Goal: Navigation & Orientation: Find specific page/section

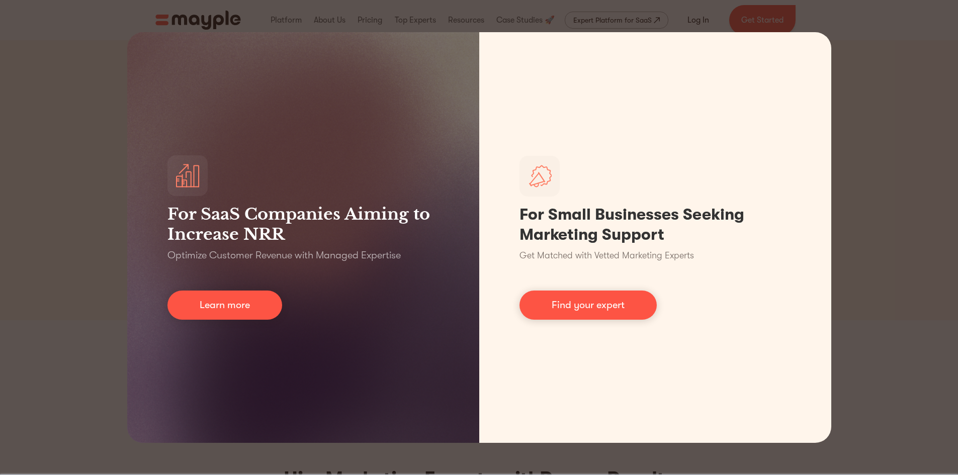
click at [948, 99] on div "For SaaS Companies Aiming to Increase NRR Optimize Customer Revenue with Manage…" at bounding box center [479, 237] width 958 height 475
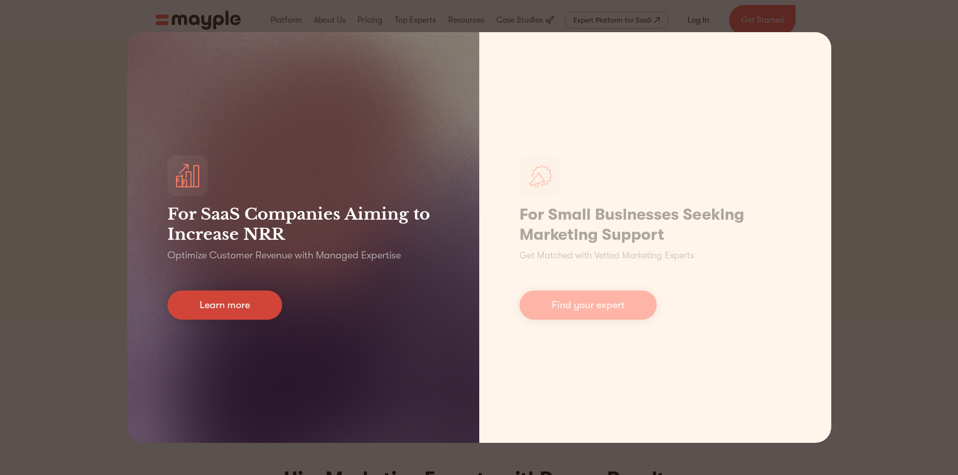
click at [222, 314] on link "Learn more" at bounding box center [224, 305] width 115 height 29
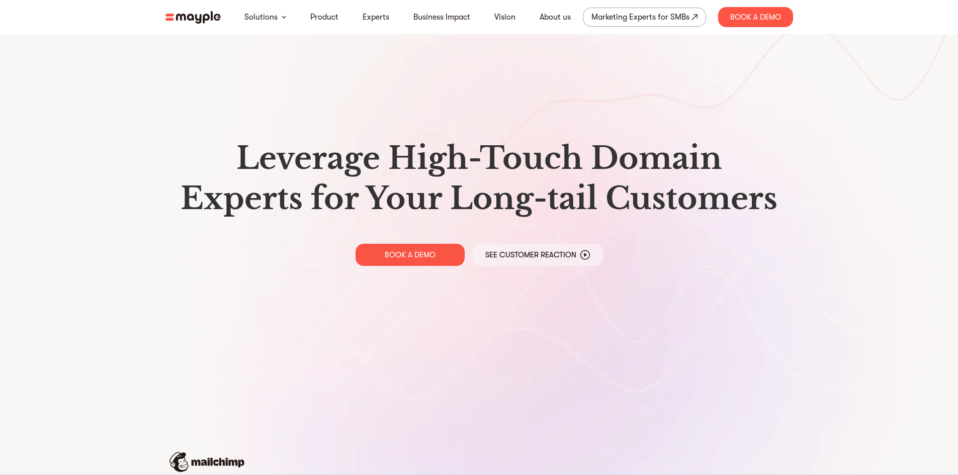
click at [205, 20] on img at bounding box center [192, 17] width 55 height 13
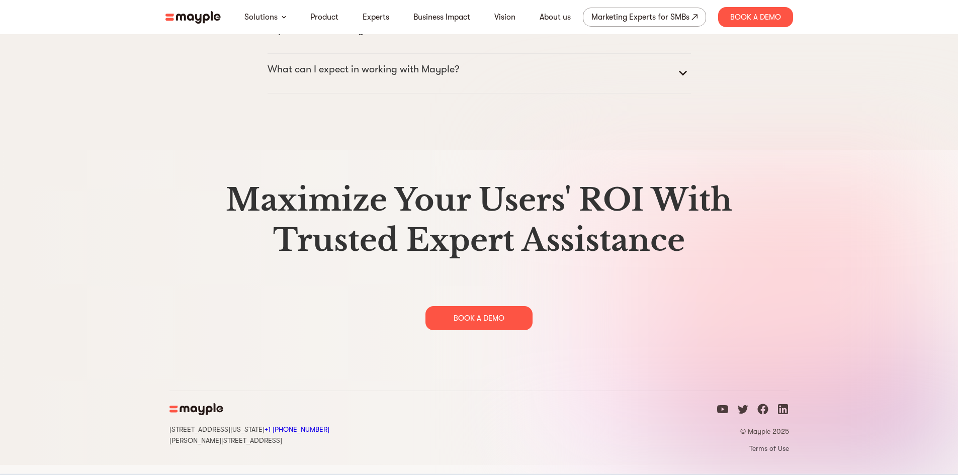
scroll to position [905, 0]
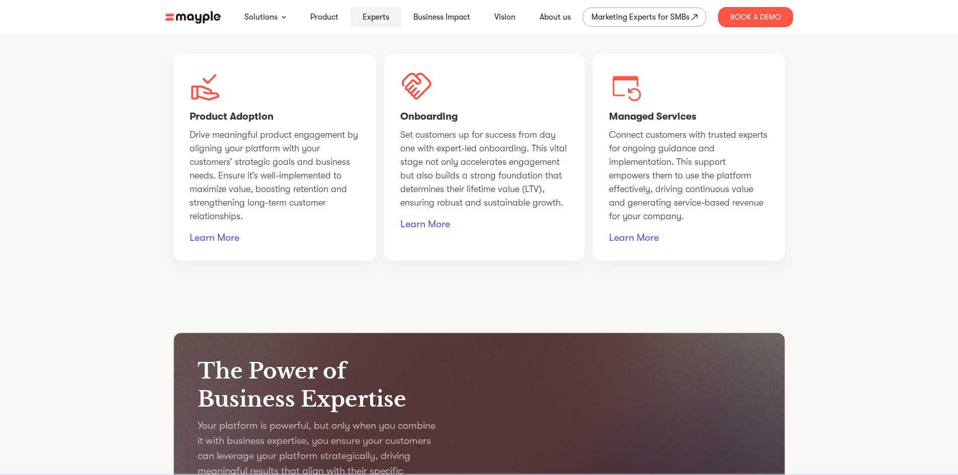
click at [368, 16] on link "Experts" at bounding box center [376, 17] width 27 height 12
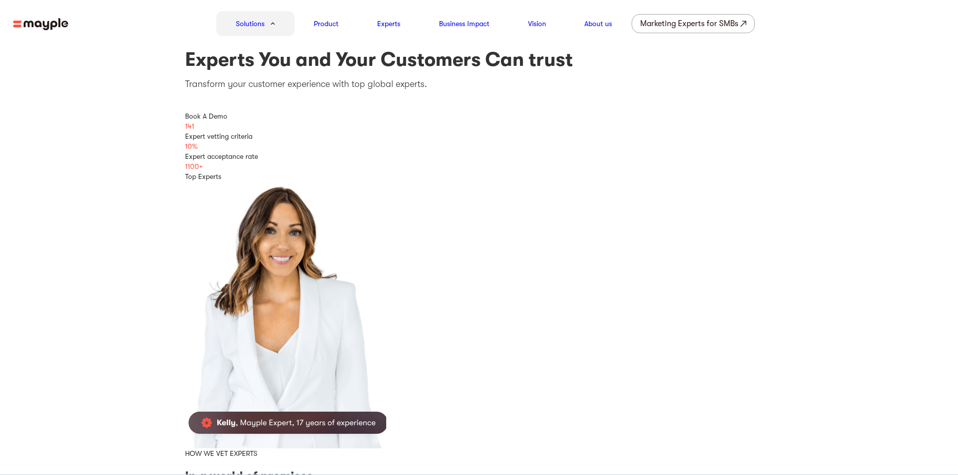
click at [21, 22] on img at bounding box center [40, 24] width 55 height 13
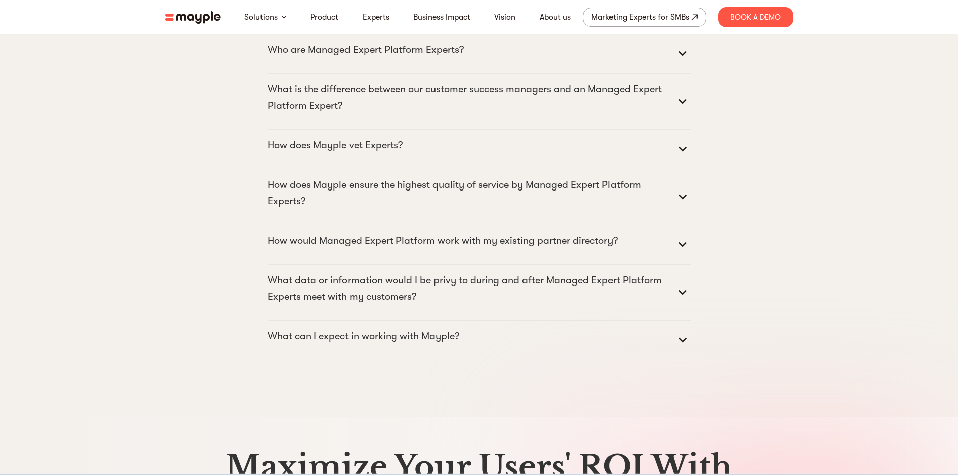
scroll to position [5163, 0]
